Goal: Information Seeking & Learning: Learn about a topic

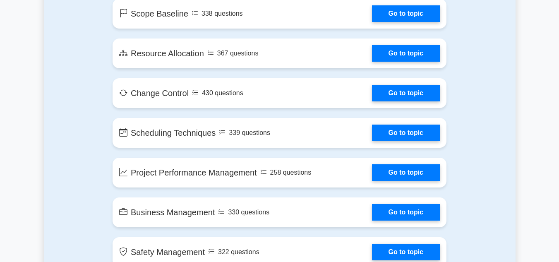
scroll to position [1283, 0]
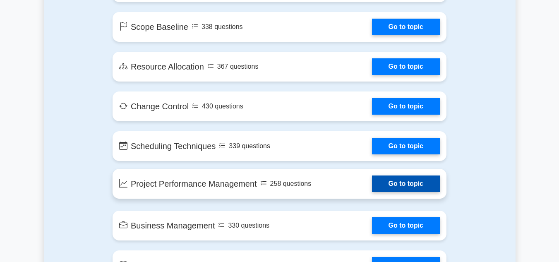
click at [385, 187] on link "Go to topic" at bounding box center [406, 184] width 68 height 17
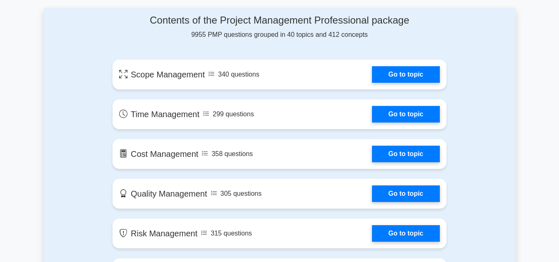
scroll to position [455, 0]
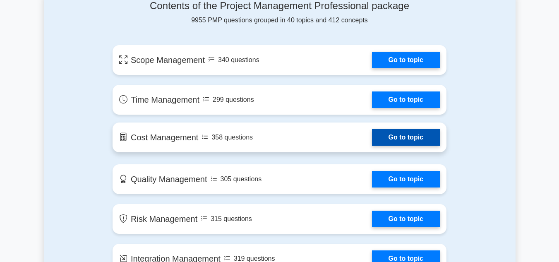
click at [401, 137] on link "Go to topic" at bounding box center [406, 137] width 68 height 17
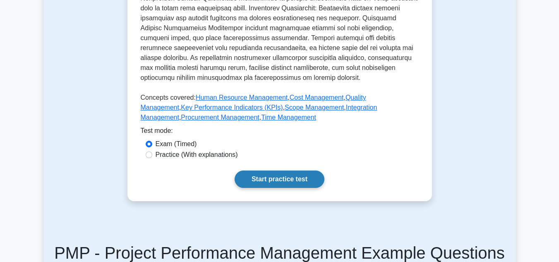
scroll to position [373, 0]
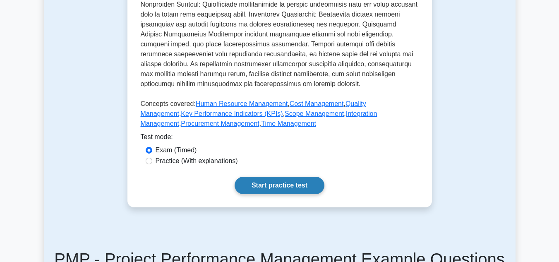
click at [290, 184] on link "Start practice test" at bounding box center [280, 185] width 90 height 17
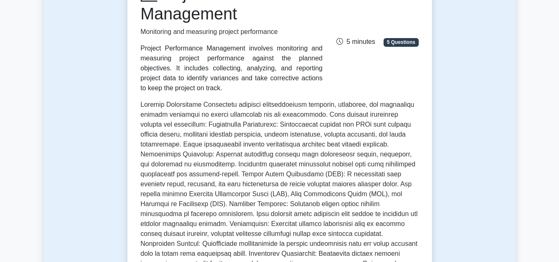
scroll to position [41, 0]
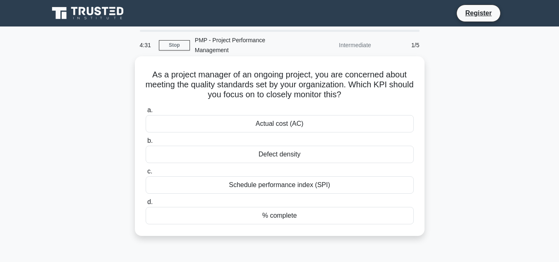
click at [265, 127] on div "Actual cost (AC)" at bounding box center [280, 123] width 268 height 17
click at [146, 113] on input "a. Actual cost (AC)" at bounding box center [146, 110] width 0 height 5
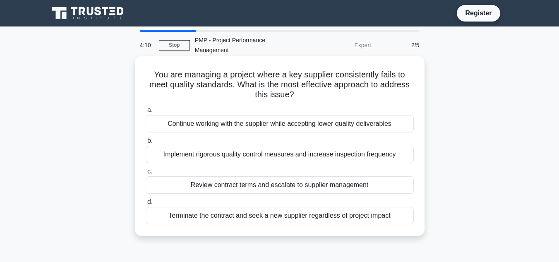
click at [267, 186] on div "Review contract terms and escalate to supplier management" at bounding box center [280, 184] width 268 height 17
click at [146, 174] on input "c. Review contract terms and escalate to supplier management" at bounding box center [146, 171] width 0 height 5
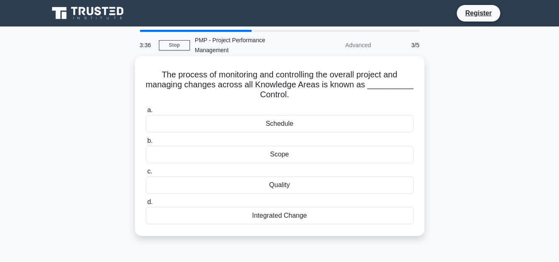
click at [291, 186] on div "Quality" at bounding box center [280, 184] width 268 height 17
click at [146, 174] on input "c. Quality" at bounding box center [146, 171] width 0 height 5
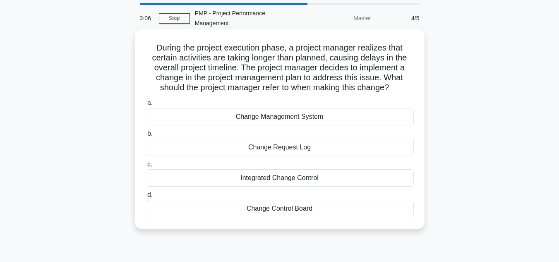
scroll to position [41, 0]
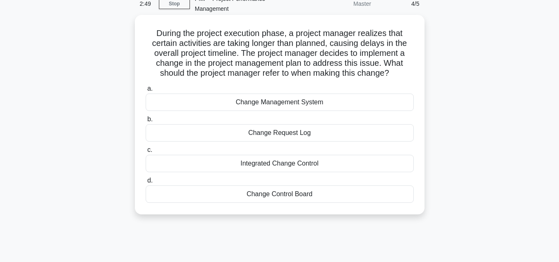
click at [261, 103] on div "Change Management System" at bounding box center [280, 102] width 268 height 17
click at [146, 91] on input "a. Change Management System" at bounding box center [146, 88] width 0 height 5
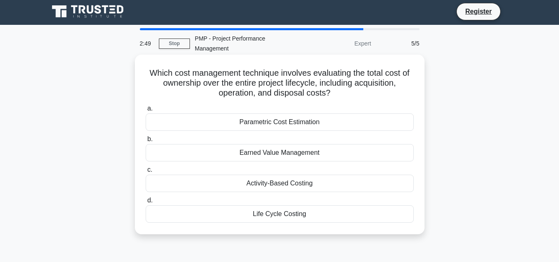
scroll to position [0, 0]
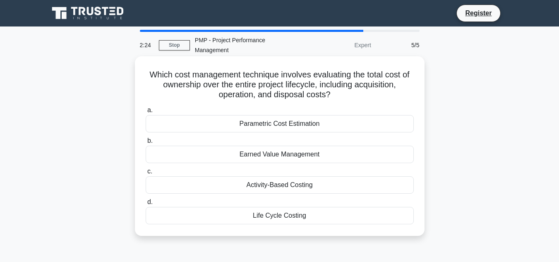
click at [294, 219] on div "Life Cycle Costing" at bounding box center [280, 215] width 268 height 17
click at [146, 205] on input "d. Life Cycle Costing" at bounding box center [146, 202] width 0 height 5
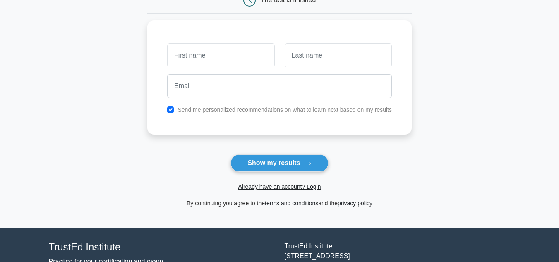
scroll to position [124, 0]
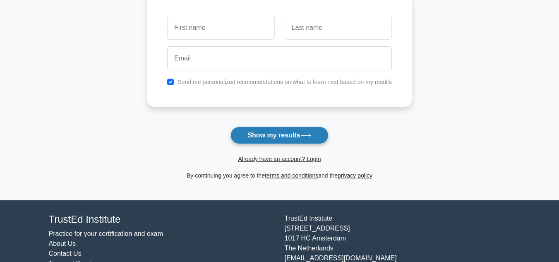
click at [286, 137] on button "Show my results" at bounding box center [280, 135] width 98 height 17
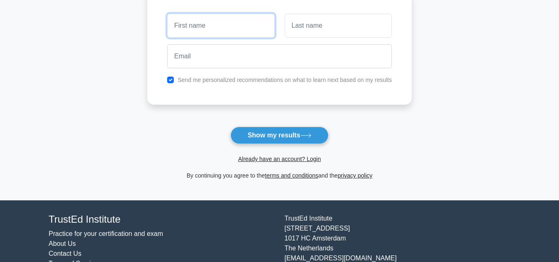
click at [200, 24] on input "text" at bounding box center [220, 26] width 107 height 24
type input "SUDI"
click at [314, 12] on div at bounding box center [338, 25] width 117 height 31
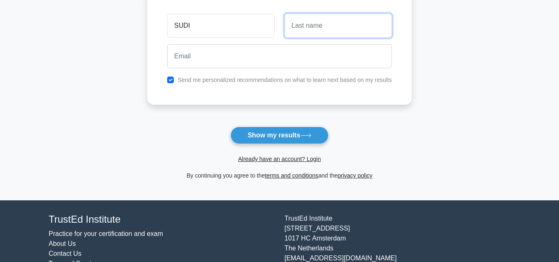
click at [314, 16] on input "text" at bounding box center [338, 26] width 107 height 24
type input "SUDI"
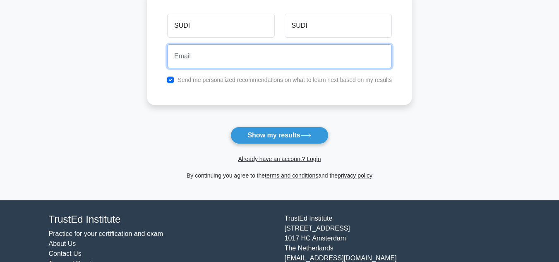
click at [192, 63] on input "email" at bounding box center [279, 56] width 225 height 24
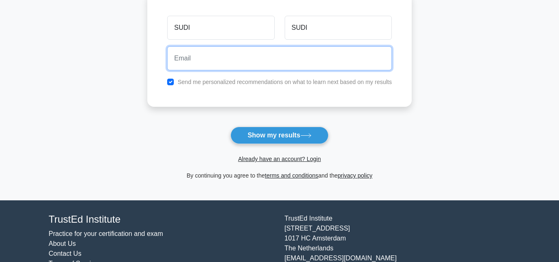
type input "[EMAIL_ADDRESS][DOMAIN_NAME]"
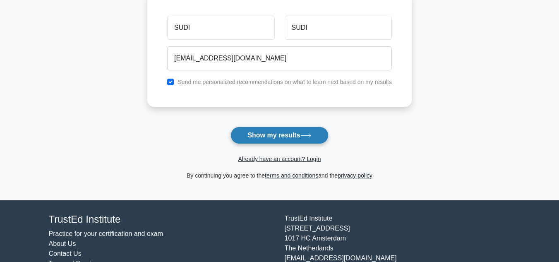
click at [262, 136] on button "Show my results" at bounding box center [280, 135] width 98 height 17
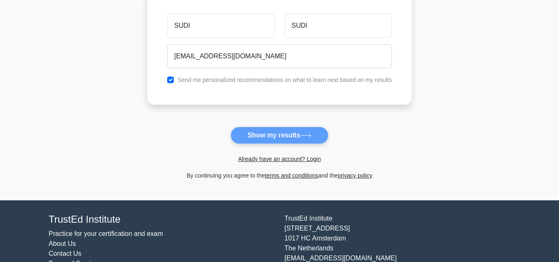
scroll to position [0, 0]
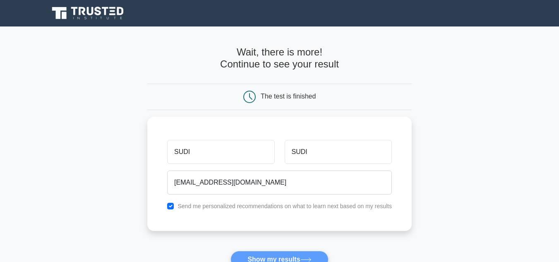
drag, startPoint x: 151, startPoint y: 64, endPoint x: 125, endPoint y: 62, distance: 26.2
click at [125, 62] on main "Wait, there is more! Continue to see your result The test is finished SUDI SUDI" at bounding box center [279, 175] width 559 height 298
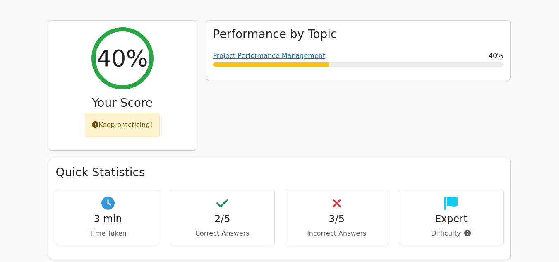
scroll to position [373, 0]
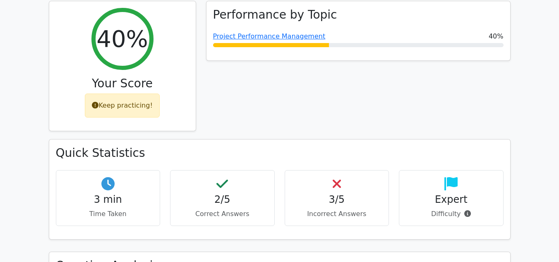
click at [231, 209] on p "Correct Answers" at bounding box center [222, 214] width 91 height 10
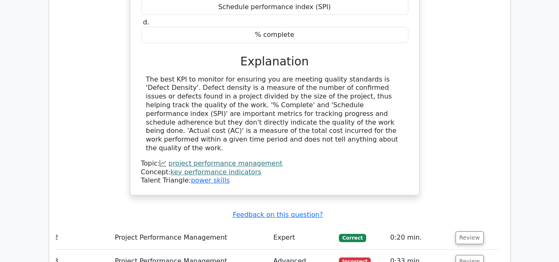
scroll to position [828, 0]
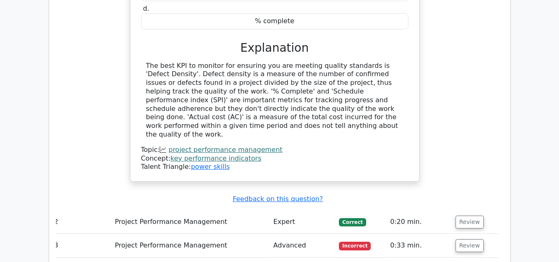
click at [132, 210] on td "Project Performance Management" at bounding box center [190, 222] width 159 height 24
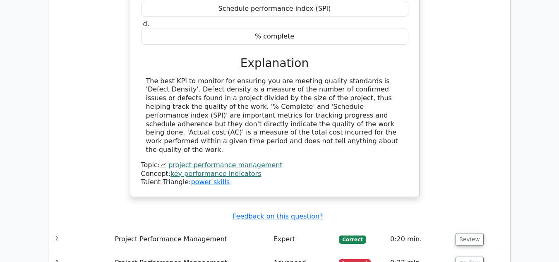
scroll to position [911, 0]
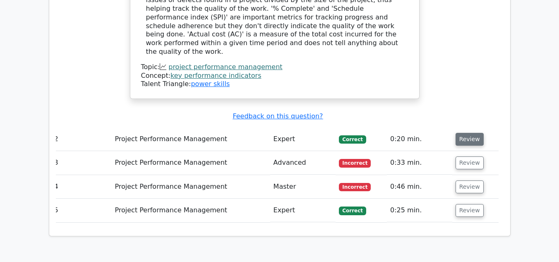
click at [467, 133] on button "Review" at bounding box center [470, 139] width 28 height 13
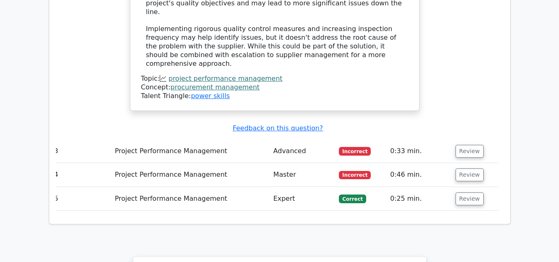
scroll to position [1449, 0]
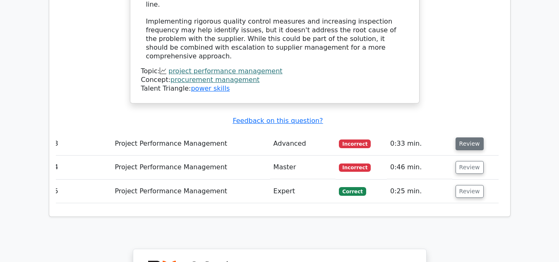
click at [475, 137] on button "Review" at bounding box center [470, 143] width 28 height 13
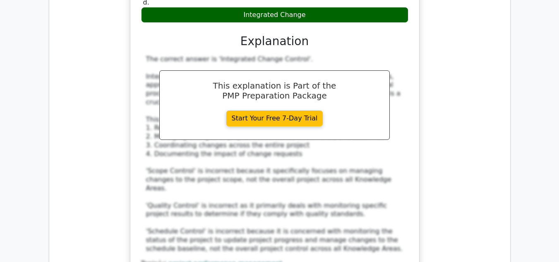
scroll to position [1863, 0]
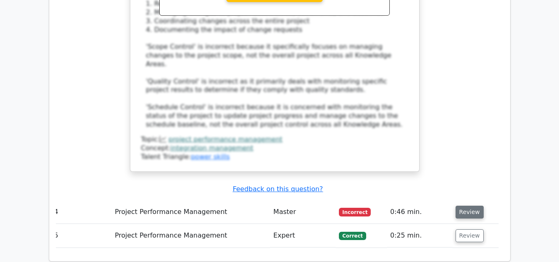
click at [459, 206] on button "Review" at bounding box center [470, 212] width 28 height 13
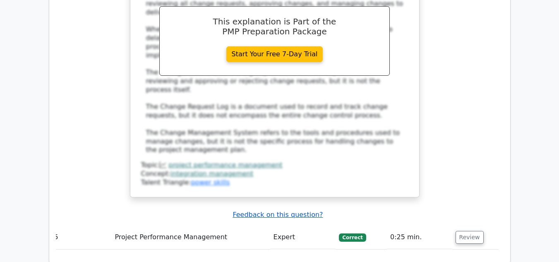
scroll to position [2318, 0]
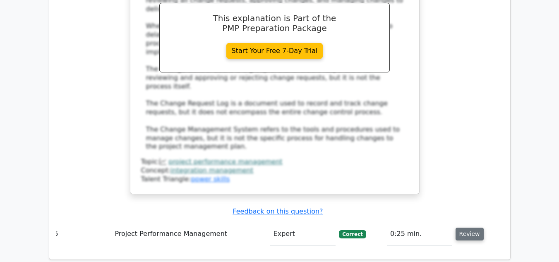
click at [466, 228] on button "Review" at bounding box center [470, 234] width 28 height 13
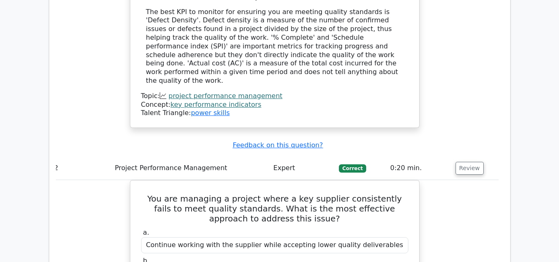
scroll to position [869, 0]
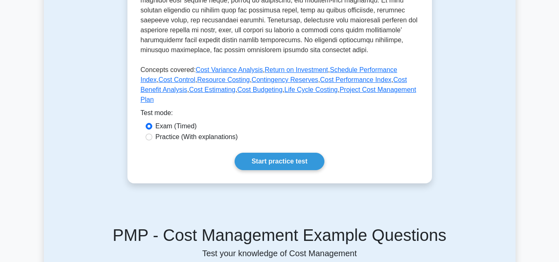
scroll to position [373, 0]
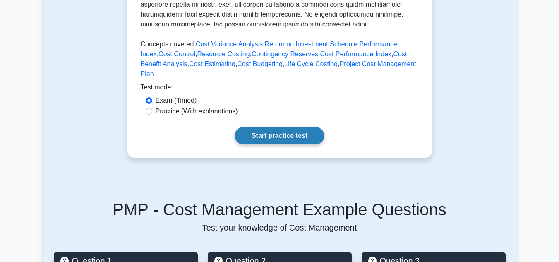
click at [284, 127] on link "Start practice test" at bounding box center [280, 135] width 90 height 17
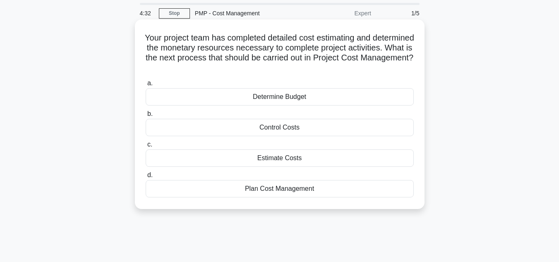
scroll to position [41, 0]
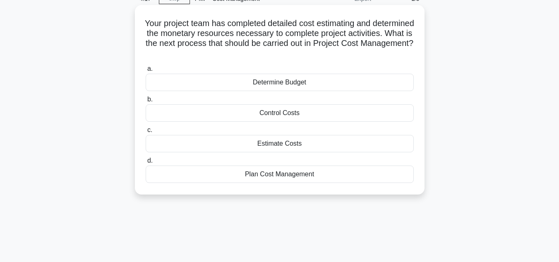
click at [302, 80] on div "Determine Budget" at bounding box center [280, 82] width 268 height 17
click at [146, 72] on input "a. Determine Budget" at bounding box center [146, 68] width 0 height 5
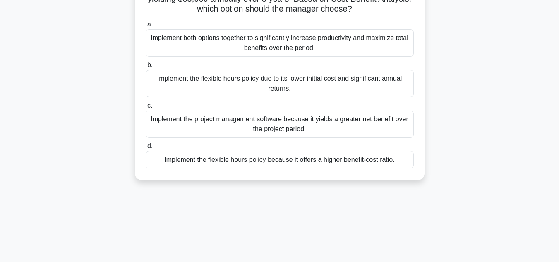
scroll to position [124, 0]
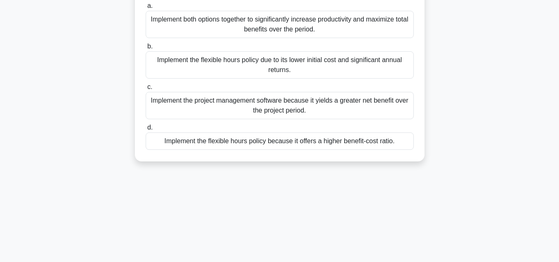
click at [279, 109] on div "Implement the project management software because it yields a greater net benef…" at bounding box center [280, 105] width 268 height 27
click at [146, 90] on input "c. Implement the project management software because it yields a greater net be…" at bounding box center [146, 86] width 0 height 5
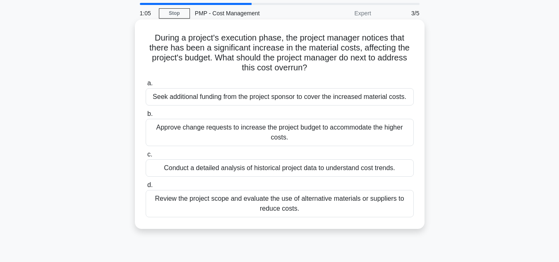
scroll to position [41, 0]
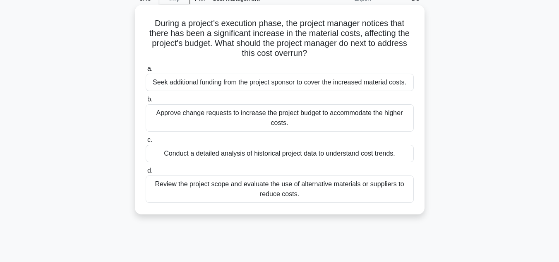
click at [322, 183] on div "Review the project scope and evaluate the use of alternative materials or suppl…" at bounding box center [280, 189] width 268 height 27
click at [146, 173] on input "d. Review the project scope and evaluate the use of alternative materials or su…" at bounding box center [146, 170] width 0 height 5
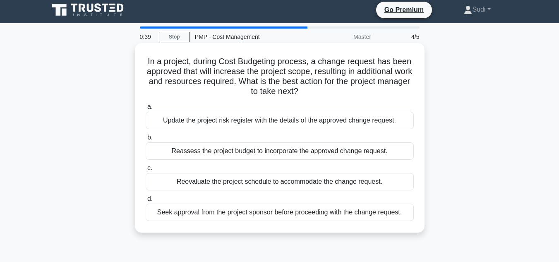
scroll to position [0, 0]
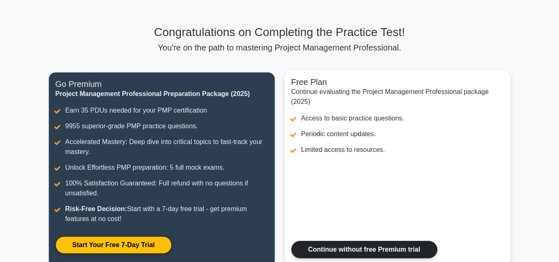
scroll to position [41, 0]
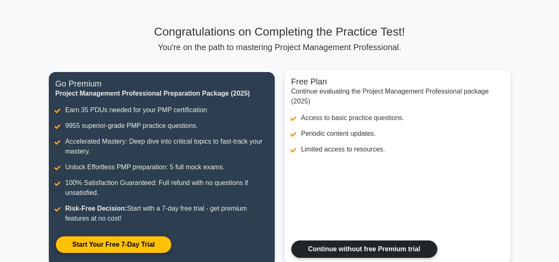
click at [303, 240] on link "Continue without free Premium trial" at bounding box center [364, 248] width 146 height 17
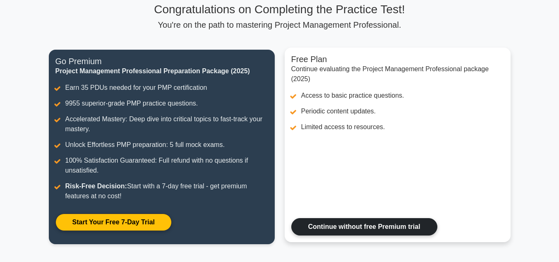
scroll to position [176, 0]
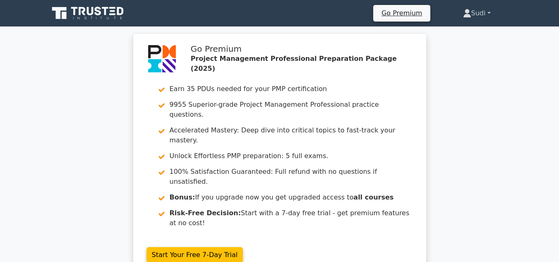
click at [480, 10] on link "Sudi" at bounding box center [476, 13] width 67 height 17
click at [458, 34] on link "Profile" at bounding box center [476, 32] width 65 height 13
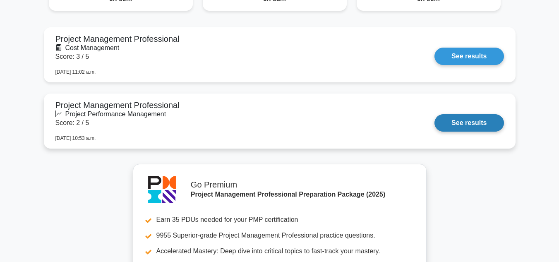
scroll to position [745, 0]
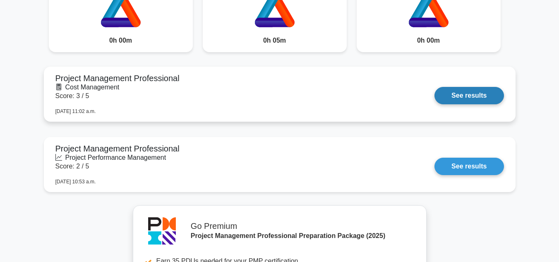
click at [469, 94] on link "See results" at bounding box center [469, 95] width 69 height 17
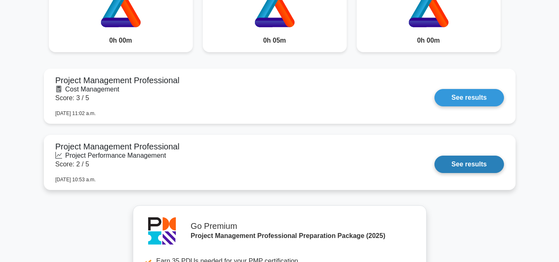
click at [462, 165] on link "See results" at bounding box center [469, 164] width 69 height 17
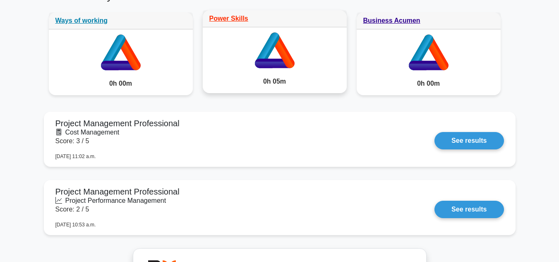
scroll to position [662, 0]
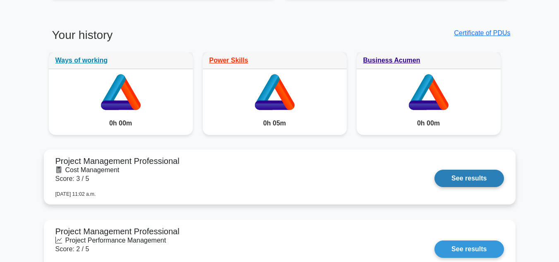
click at [467, 178] on link "See results" at bounding box center [469, 178] width 69 height 17
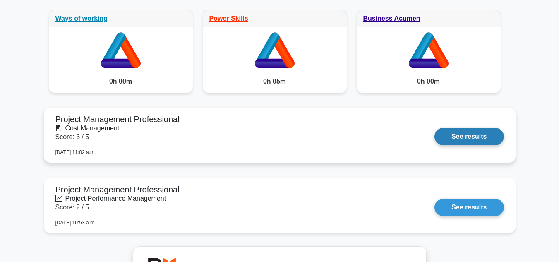
scroll to position [704, 0]
click at [435, 128] on link "See results" at bounding box center [469, 136] width 69 height 17
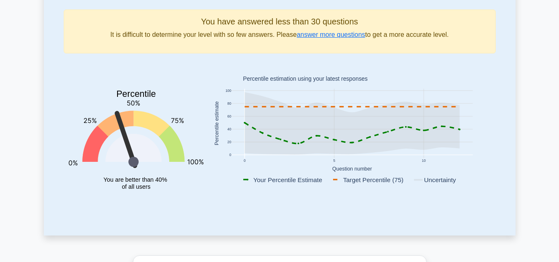
scroll to position [0, 0]
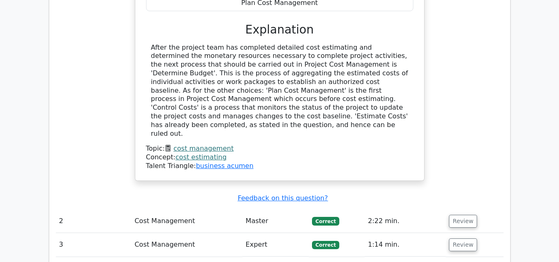
scroll to position [882, 0]
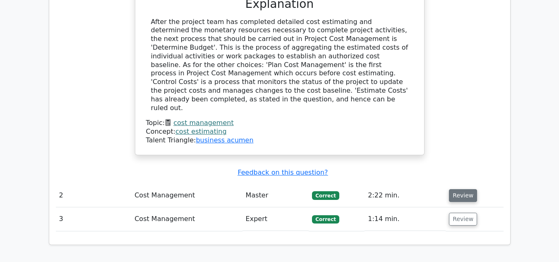
click at [461, 189] on button "Review" at bounding box center [463, 195] width 28 height 13
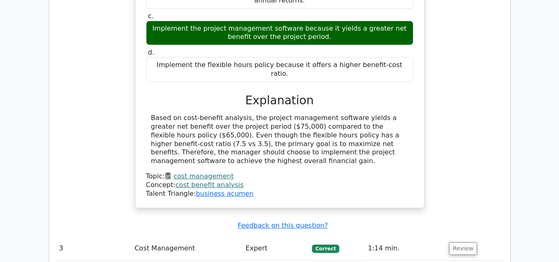
scroll to position [1254, 0]
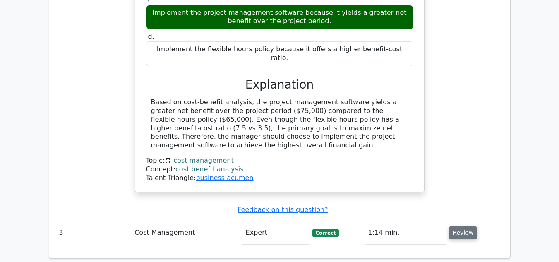
click at [465, 226] on button "Review" at bounding box center [463, 232] width 28 height 13
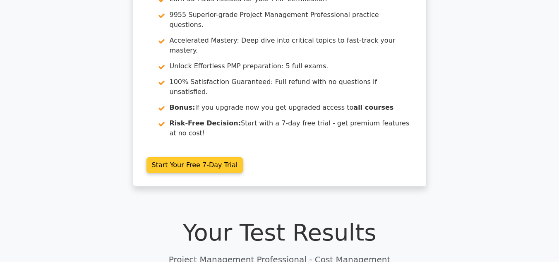
scroll to position [0, 0]
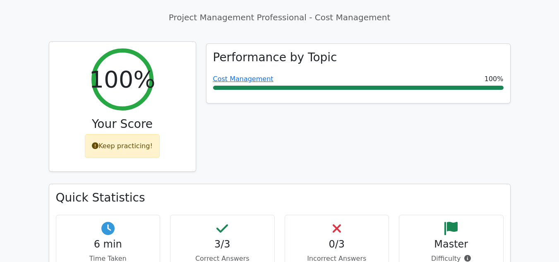
scroll to position [373, 0]
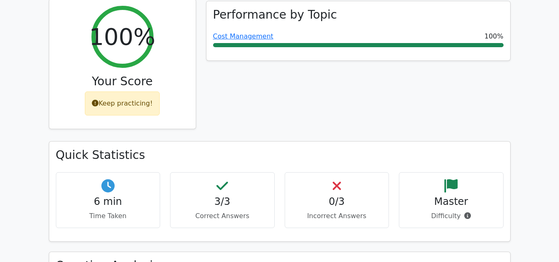
click at [128, 91] on div "Keep practicing!" at bounding box center [122, 103] width 75 height 24
click at [113, 91] on div "Keep practicing!" at bounding box center [122, 103] width 75 height 24
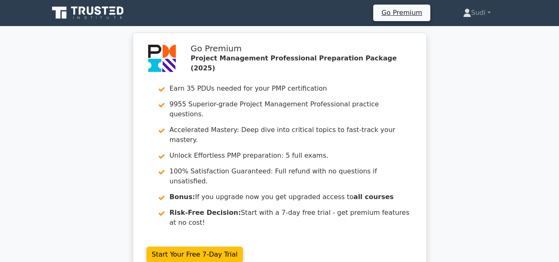
scroll to position [0, 0]
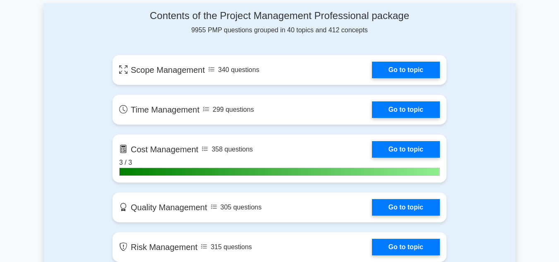
scroll to position [580, 0]
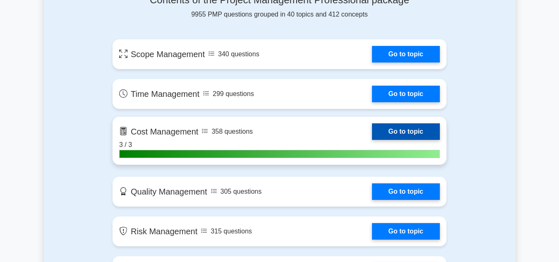
click at [413, 130] on link "Go to topic" at bounding box center [406, 131] width 68 height 17
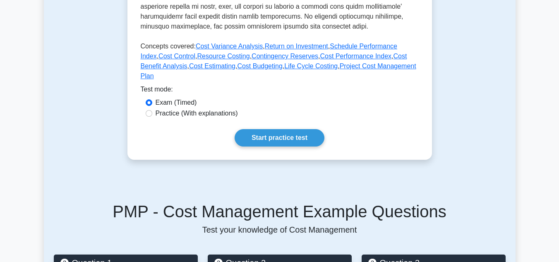
scroll to position [373, 0]
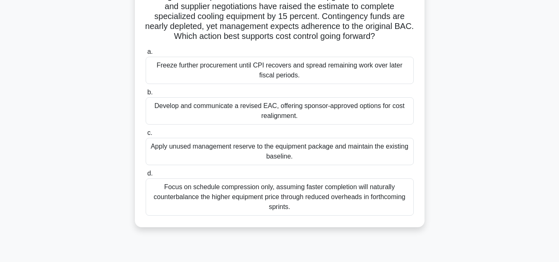
scroll to position [83, 0]
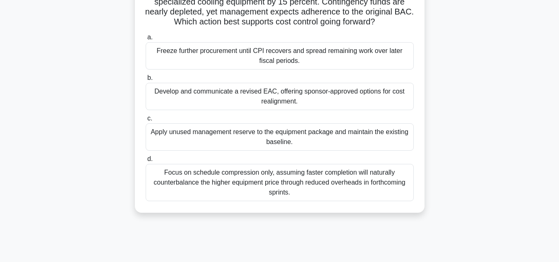
click at [163, 92] on div "Develop and communicate a revised EAC, offering sponsor-approved options for co…" at bounding box center [280, 96] width 268 height 27
click at [146, 81] on input "b. Develop and communicate a revised EAC, offering sponsor-approved options for…" at bounding box center [146, 77] width 0 height 5
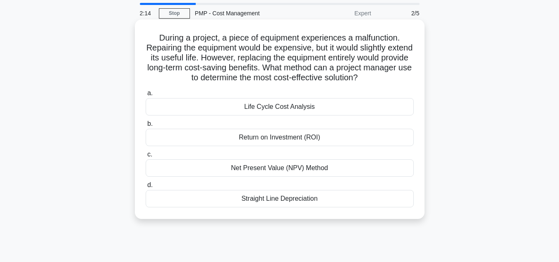
scroll to position [41, 0]
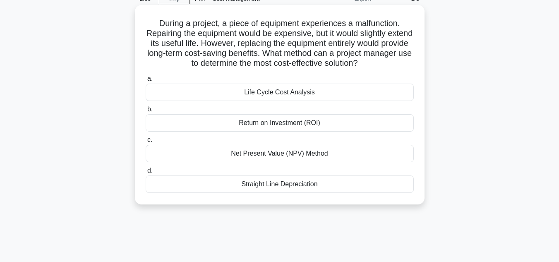
click at [310, 124] on div "Return on Investment (ROI)" at bounding box center [280, 122] width 268 height 17
click at [146, 112] on input "b. Return on Investment (ROI)" at bounding box center [146, 109] width 0 height 5
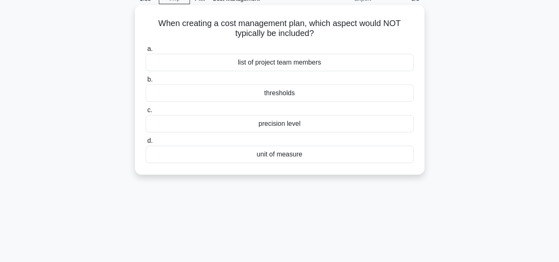
click at [310, 64] on div "list of project team members" at bounding box center [280, 62] width 268 height 17
click at [146, 52] on input "a. list of project team members" at bounding box center [146, 48] width 0 height 5
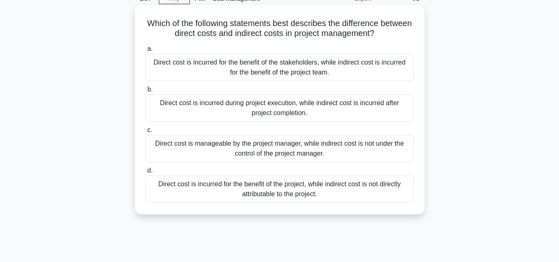
scroll to position [83, 0]
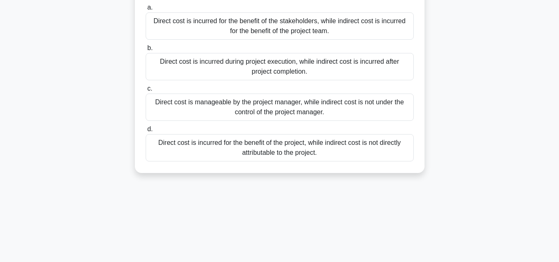
click at [275, 152] on div "Direct cost is incurred for the benefit of the project, while indirect cost is …" at bounding box center [280, 147] width 268 height 27
click at [146, 132] on input "d. Direct cost is incurred for the benefit of the project, while indirect cost …" at bounding box center [146, 129] width 0 height 5
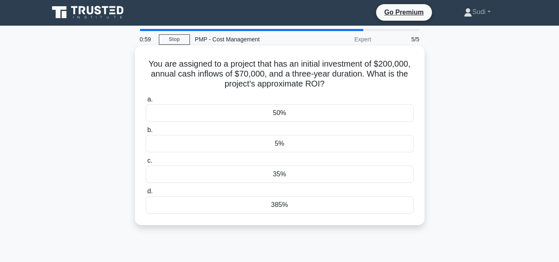
scroll to position [0, 0]
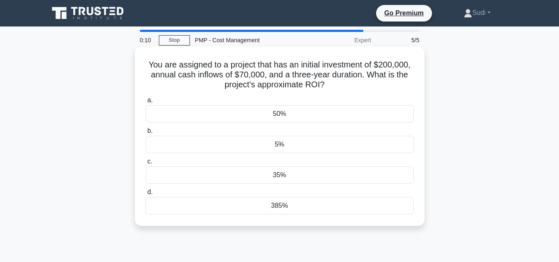
click at [240, 142] on div "5%" at bounding box center [280, 144] width 268 height 17
click at [146, 134] on input "b. 5%" at bounding box center [146, 130] width 0 height 5
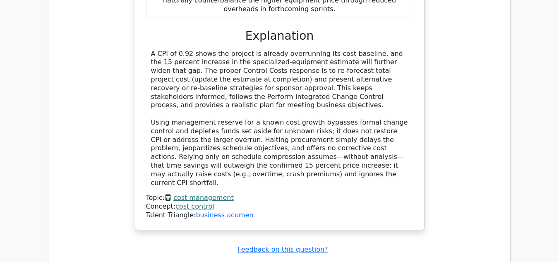
scroll to position [952, 0]
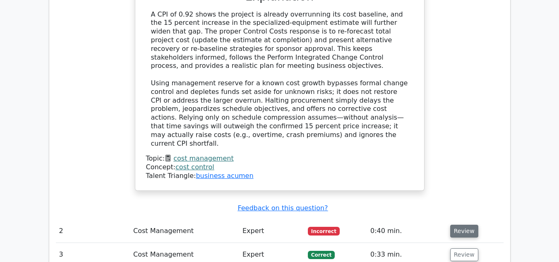
click at [469, 225] on button "Review" at bounding box center [464, 231] width 28 height 13
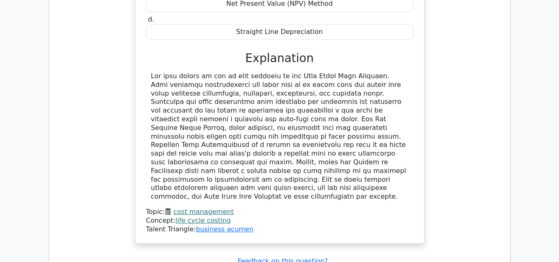
scroll to position [1366, 0]
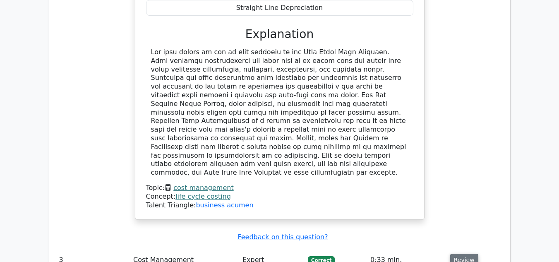
click at [462, 254] on button "Review" at bounding box center [464, 260] width 28 height 13
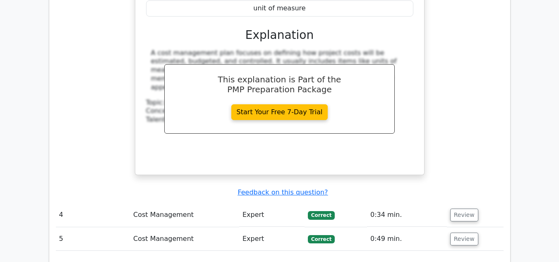
scroll to position [1780, 0]
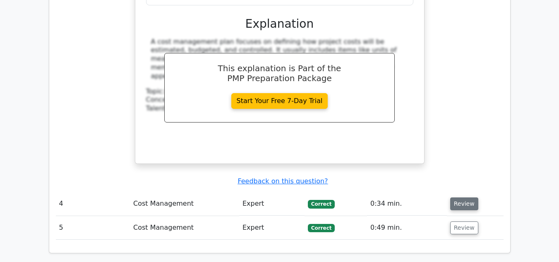
click at [454, 197] on button "Review" at bounding box center [464, 203] width 28 height 13
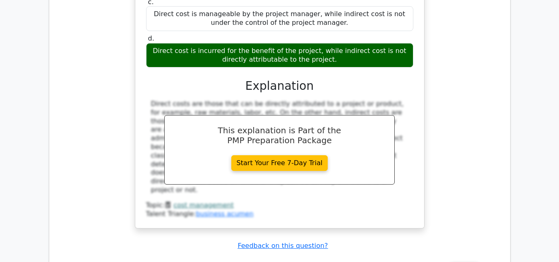
scroll to position [2152, 0]
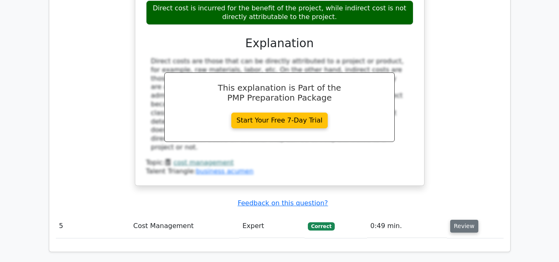
click at [462, 220] on button "Review" at bounding box center [464, 226] width 28 height 13
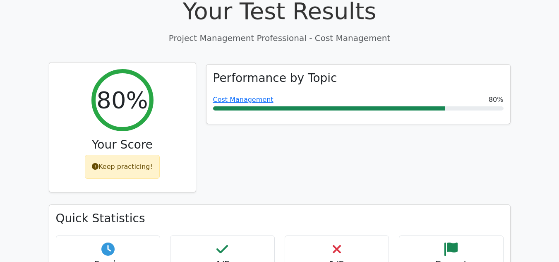
scroll to position [331, 0]
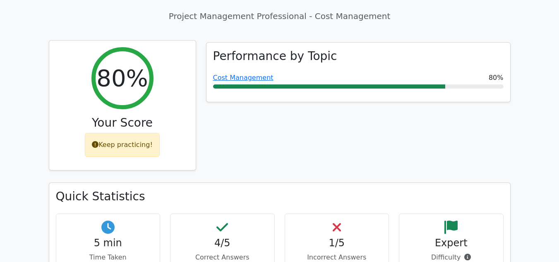
click at [125, 133] on div "Keep practicing!" at bounding box center [122, 145] width 75 height 24
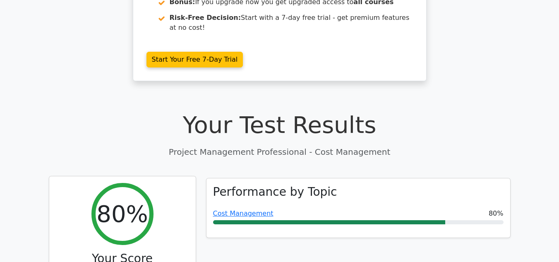
scroll to position [248, 0]
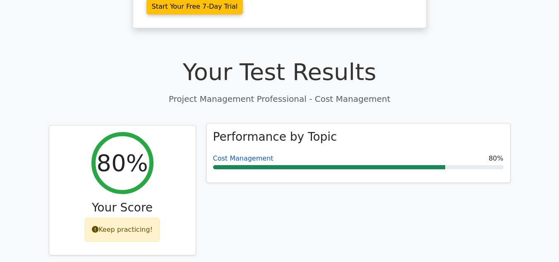
click at [237, 154] on link "Cost Management" at bounding box center [243, 158] width 60 height 8
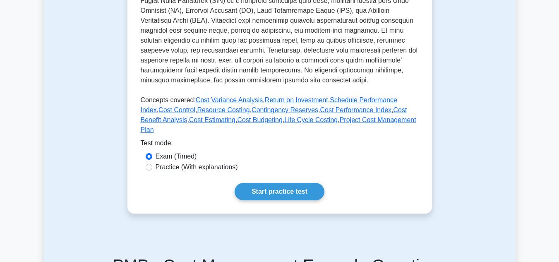
scroll to position [331, 0]
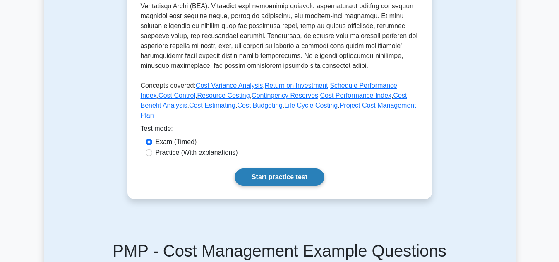
click at [286, 168] on link "Start practice test" at bounding box center [280, 176] width 90 height 17
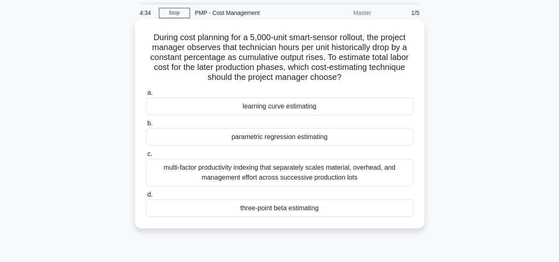
scroll to position [41, 0]
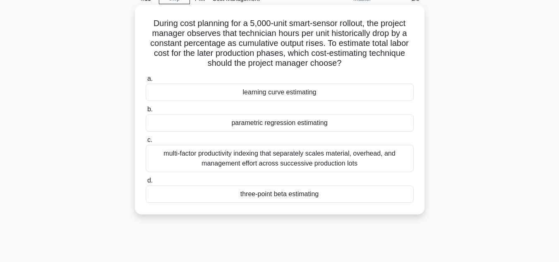
click at [251, 93] on div "learning curve estimating" at bounding box center [280, 92] width 268 height 17
click at [146, 82] on input "a. learning curve estimating" at bounding box center [146, 78] width 0 height 5
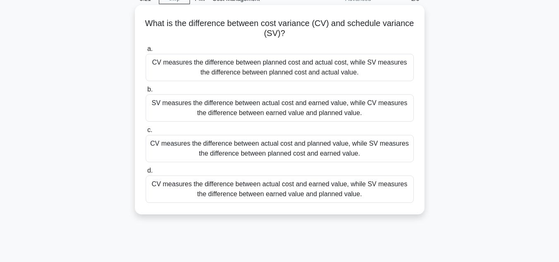
click at [257, 149] on div "CV measures the difference between actual cost and planned value, while SV meas…" at bounding box center [280, 148] width 268 height 27
click at [146, 133] on input "c. CV measures the difference between actual cost and planned value, while SV m…" at bounding box center [146, 129] width 0 height 5
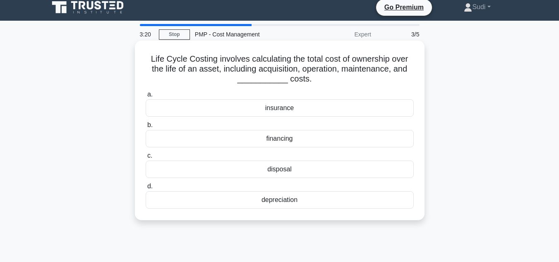
scroll to position [0, 0]
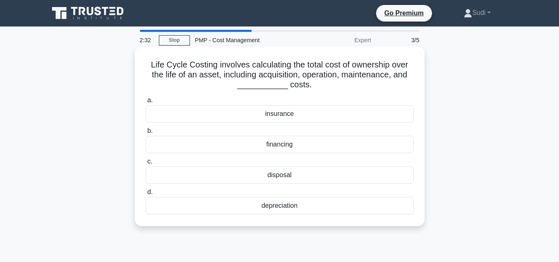
click at [281, 175] on div "disposal" at bounding box center [280, 174] width 268 height 17
click at [146, 164] on input "c. disposal" at bounding box center [146, 161] width 0 height 5
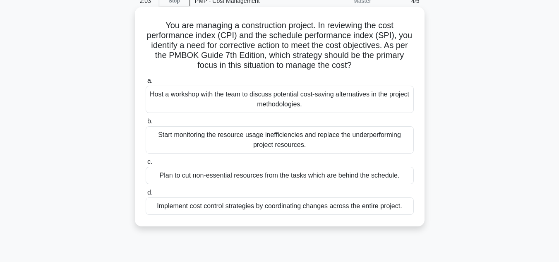
scroll to position [41, 0]
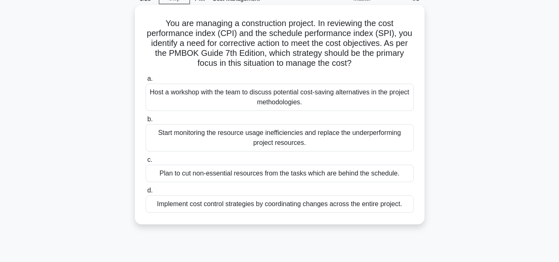
click at [319, 136] on div "Start monitoring the resource usage inefficiencies and replace the underperform…" at bounding box center [280, 137] width 268 height 27
click at [146, 122] on input "b. Start monitoring the resource usage inefficiencies and replace the underperf…" at bounding box center [146, 119] width 0 height 5
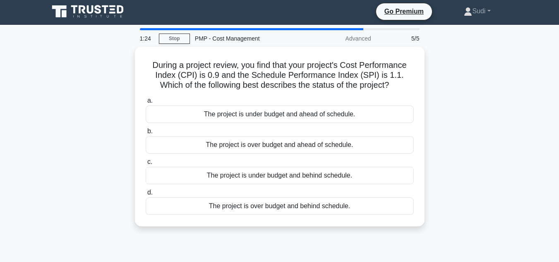
scroll to position [0, 0]
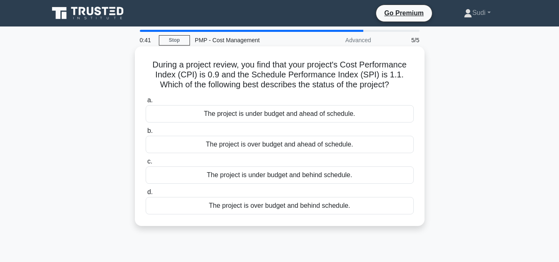
click at [249, 116] on div "The project is under budget and ahead of schedule." at bounding box center [280, 113] width 268 height 17
click at [146, 103] on input "a. The project is under budget and ahead of schedule." at bounding box center [146, 100] width 0 height 5
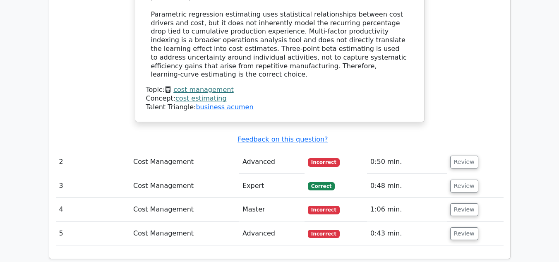
scroll to position [993, 0]
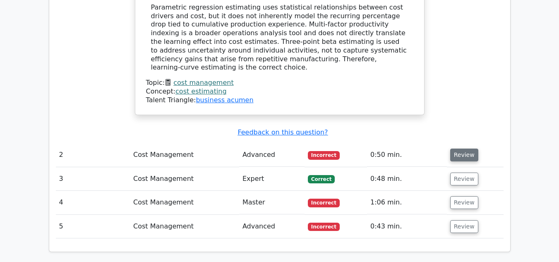
click at [465, 149] on button "Review" at bounding box center [464, 155] width 28 height 13
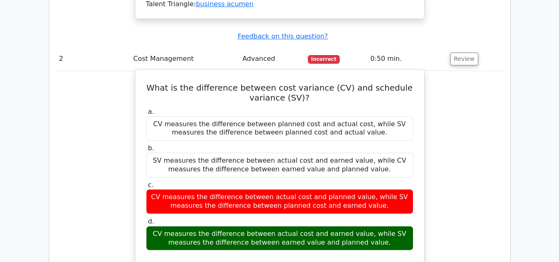
scroll to position [1076, 0]
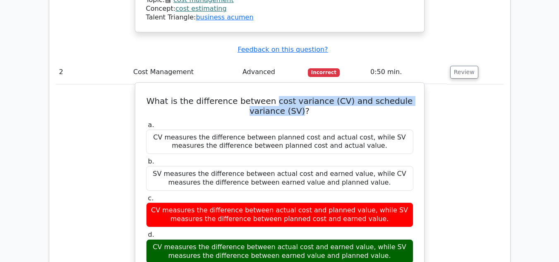
drag, startPoint x: 279, startPoint y: 34, endPoint x: 301, endPoint y: 46, distance: 24.6
click at [301, 96] on h5 "What is the difference between cost variance (CV) and schedule variance (SV)?" at bounding box center [279, 106] width 269 height 20
copy h5 "cost variance (CV) and schedule variance (SV)"
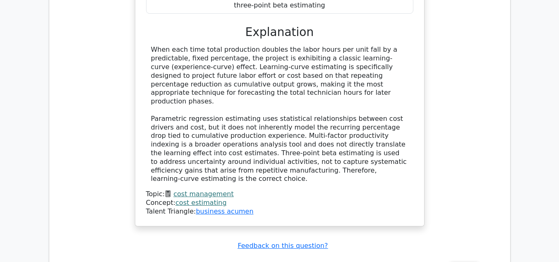
scroll to position [869, 0]
